Goal: Ask a question

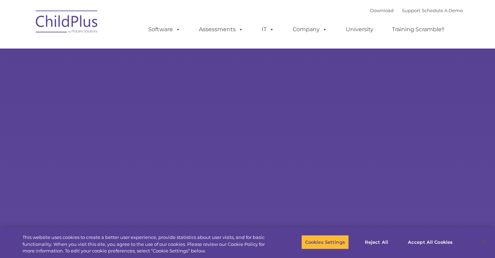
select select "MEDIUM"
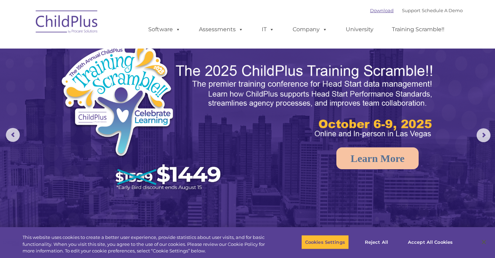
click at [375, 11] on link "Download" at bounding box center [382, 11] width 24 height 6
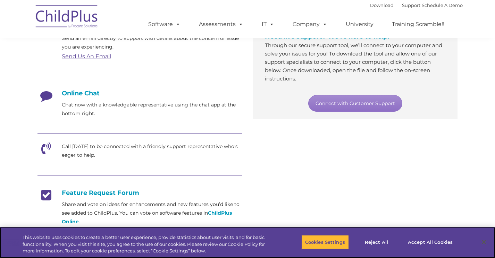
scroll to position [144, 0]
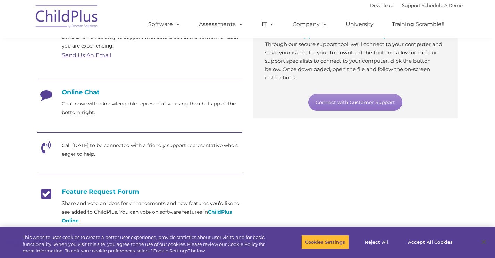
click at [73, 92] on h4 "Online Chat" at bounding box center [139, 92] width 205 height 8
click at [434, 241] on button "Accept All Cookies" at bounding box center [430, 242] width 52 height 15
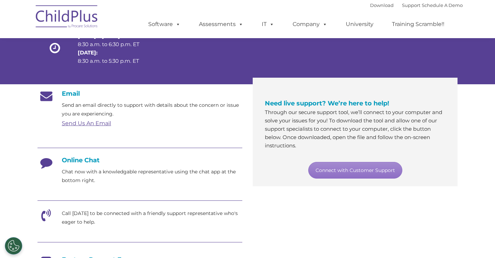
scroll to position [75, 0]
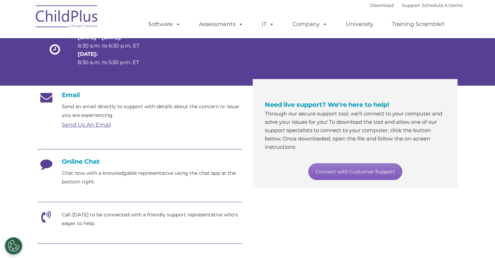
click at [373, 169] on link "Connect with Customer Support" at bounding box center [355, 171] width 94 height 17
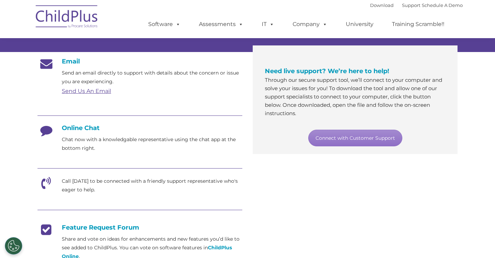
scroll to position [108, 0]
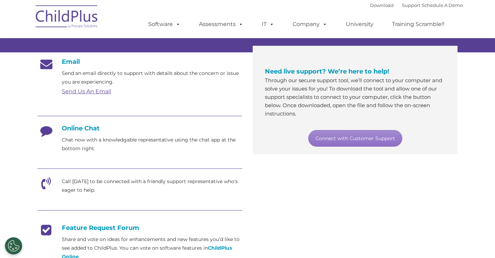
click at [108, 187] on p "Call [DATE] to be connected with a friendly support representative who's eager …" at bounding box center [152, 185] width 180 height 17
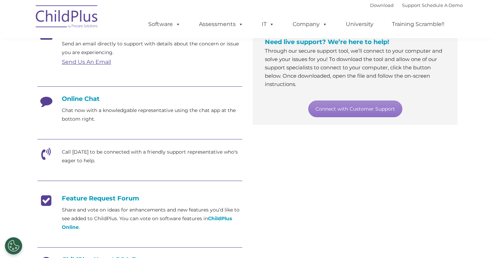
scroll to position [139, 0]
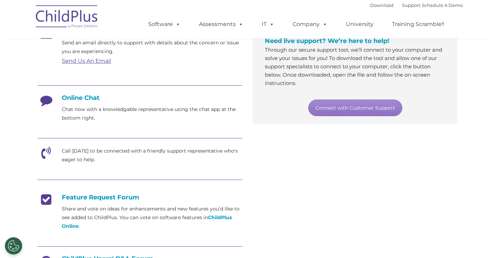
click at [70, 97] on h4 "Online Chat" at bounding box center [139, 98] width 205 height 8
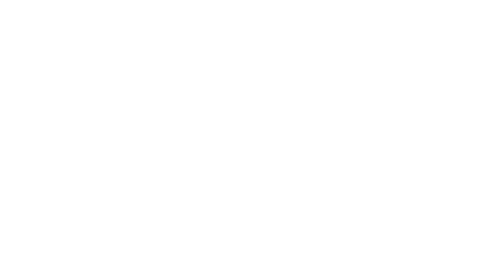
scroll to position [139, 0]
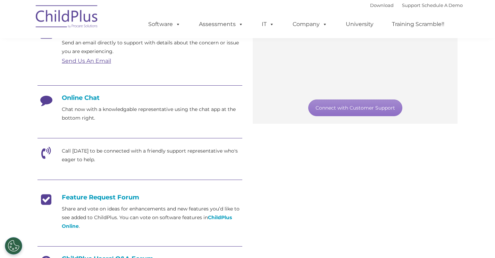
click at [84, 98] on h4 "Online Chat" at bounding box center [139, 98] width 205 height 8
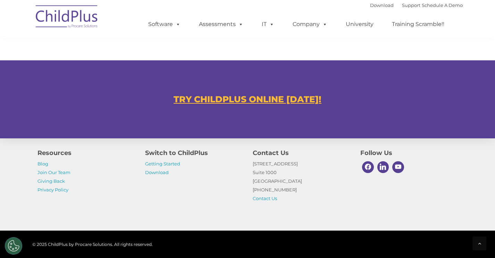
scroll to position [425, 0]
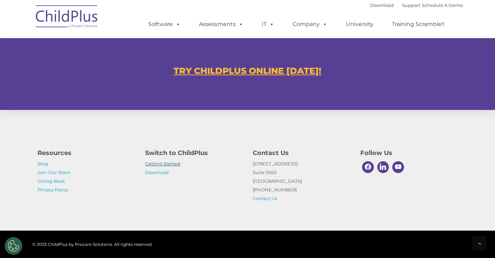
click at [172, 165] on link "Getting Started" at bounding box center [162, 164] width 35 height 6
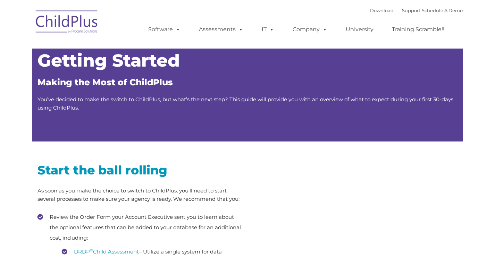
type input ""
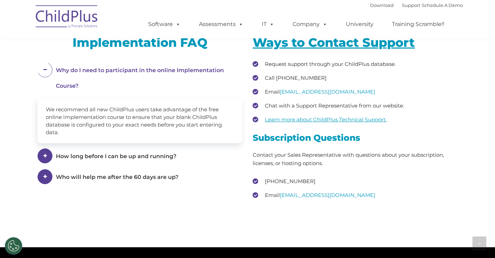
scroll to position [926, 0]
